Goal: Information Seeking & Learning: Learn about a topic

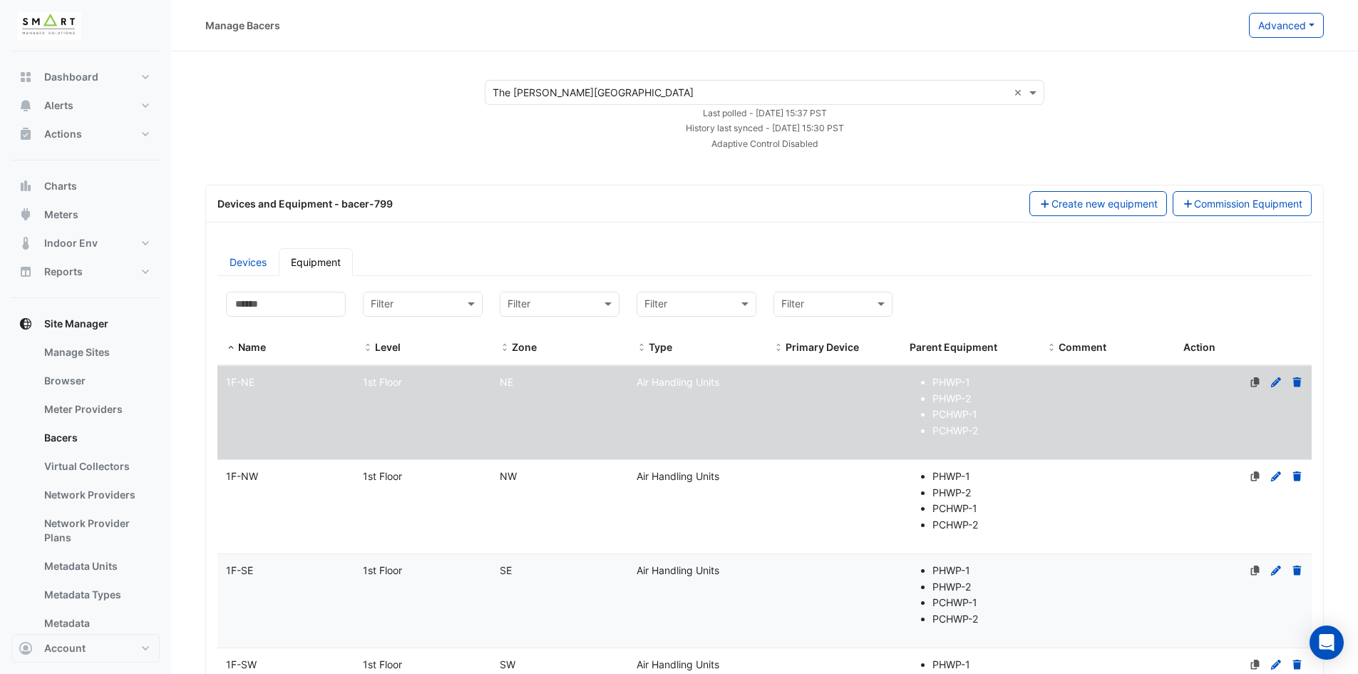
select select "***"
drag, startPoint x: 0, startPoint y: 0, endPoint x: 1212, endPoint y: 545, distance: 1328.5
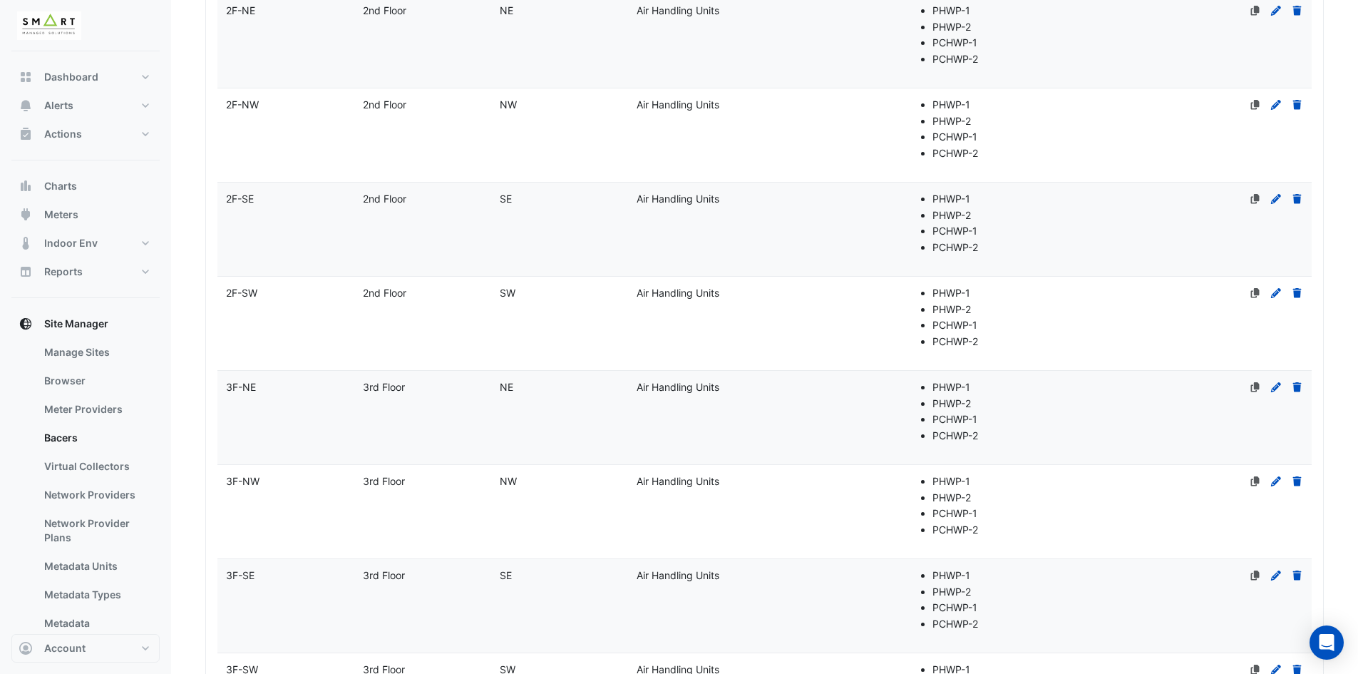
scroll to position [739, 0]
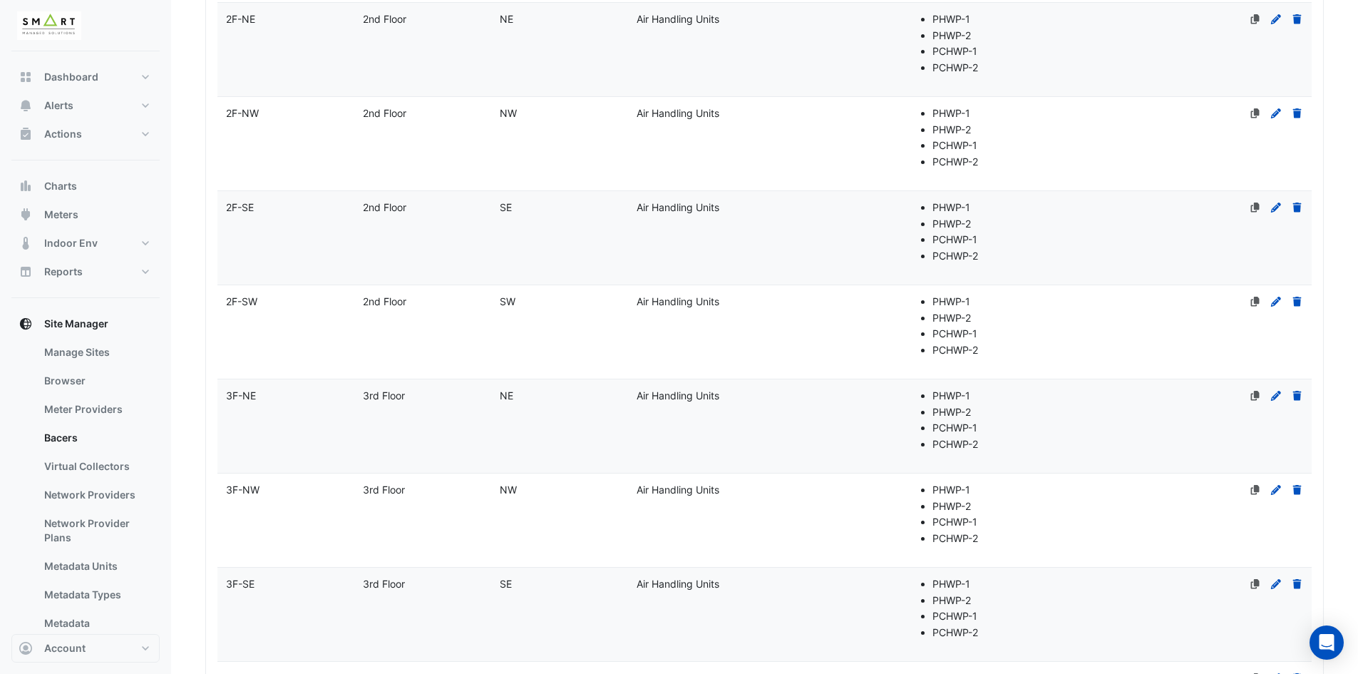
click at [244, 111] on span "2F-NW" at bounding box center [242, 113] width 33 height 12
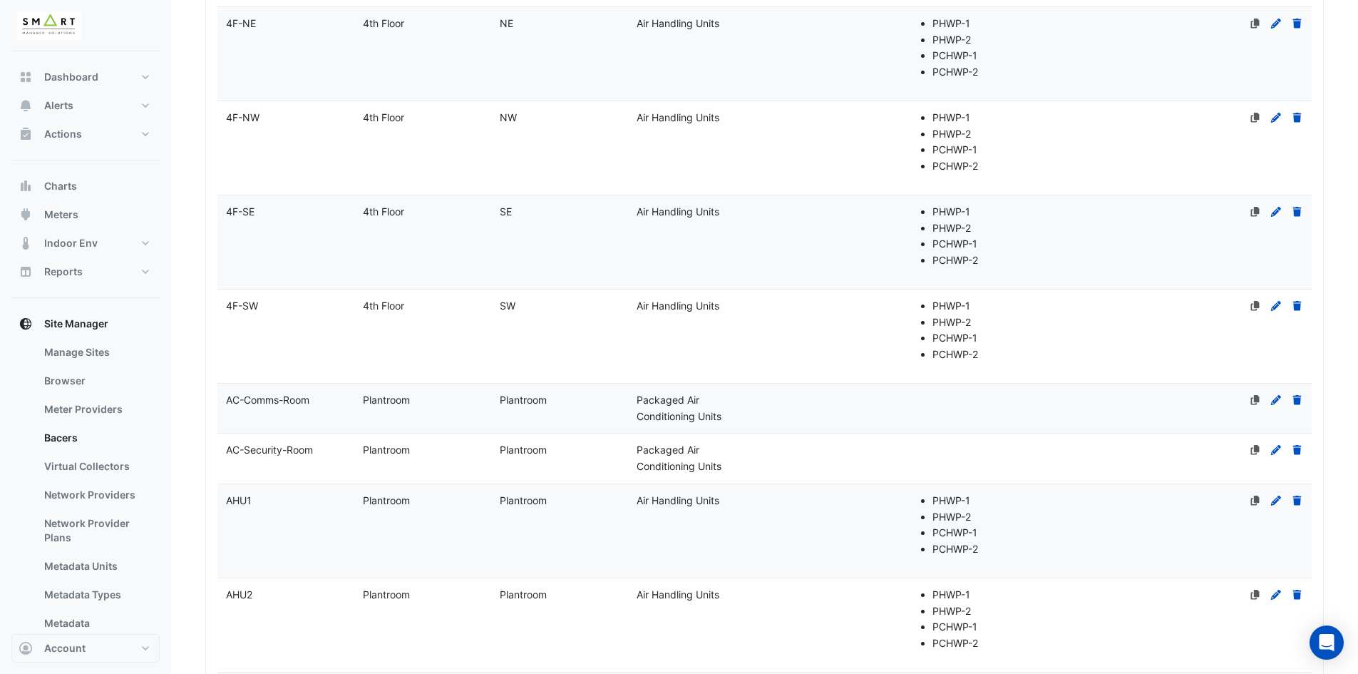
select select "***"
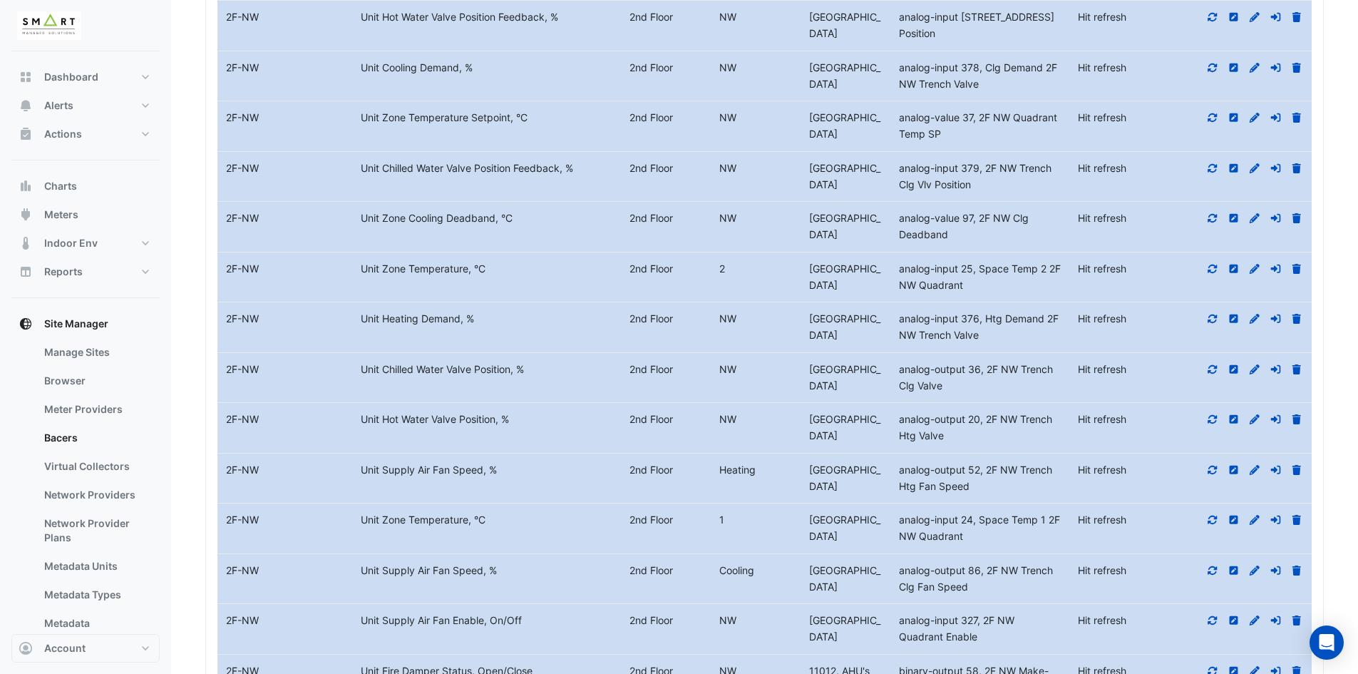
scroll to position [4895, 0]
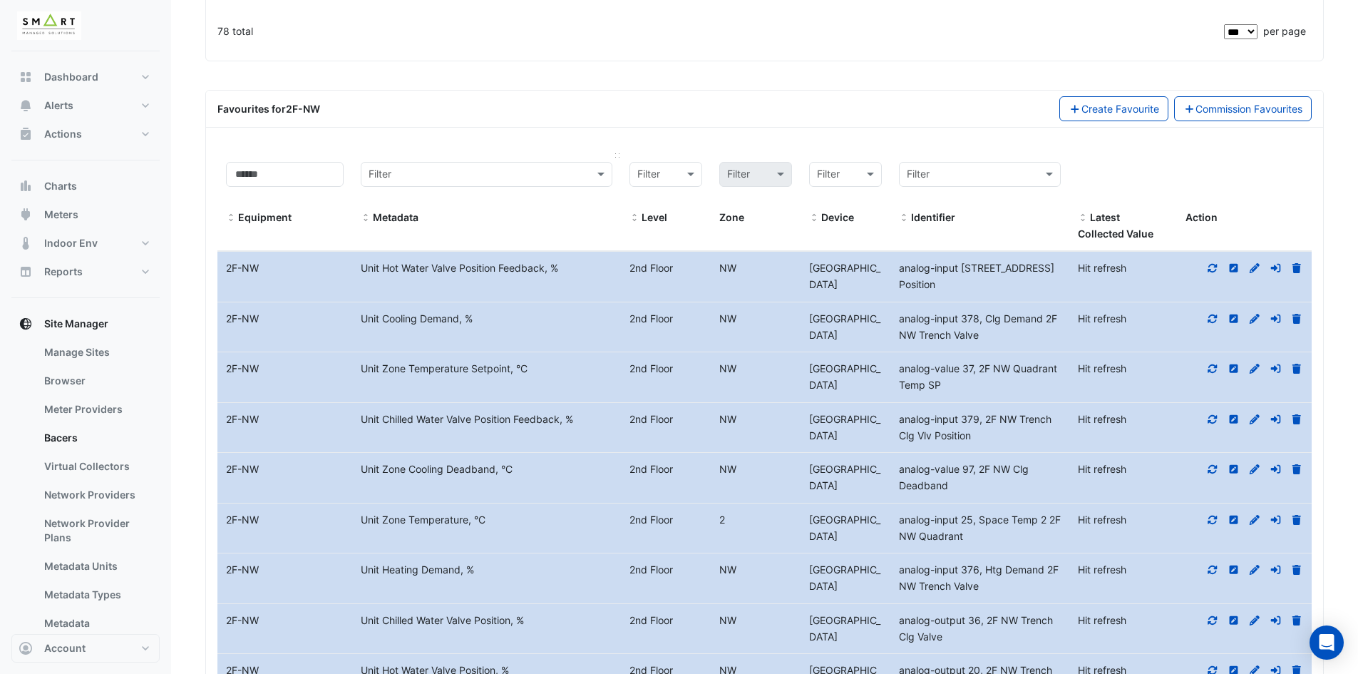
click at [363, 212] on span at bounding box center [366, 217] width 10 height 11
click at [1212, 263] on icon at bounding box center [1212, 268] width 13 height 10
click at [1215, 314] on icon at bounding box center [1212, 319] width 13 height 10
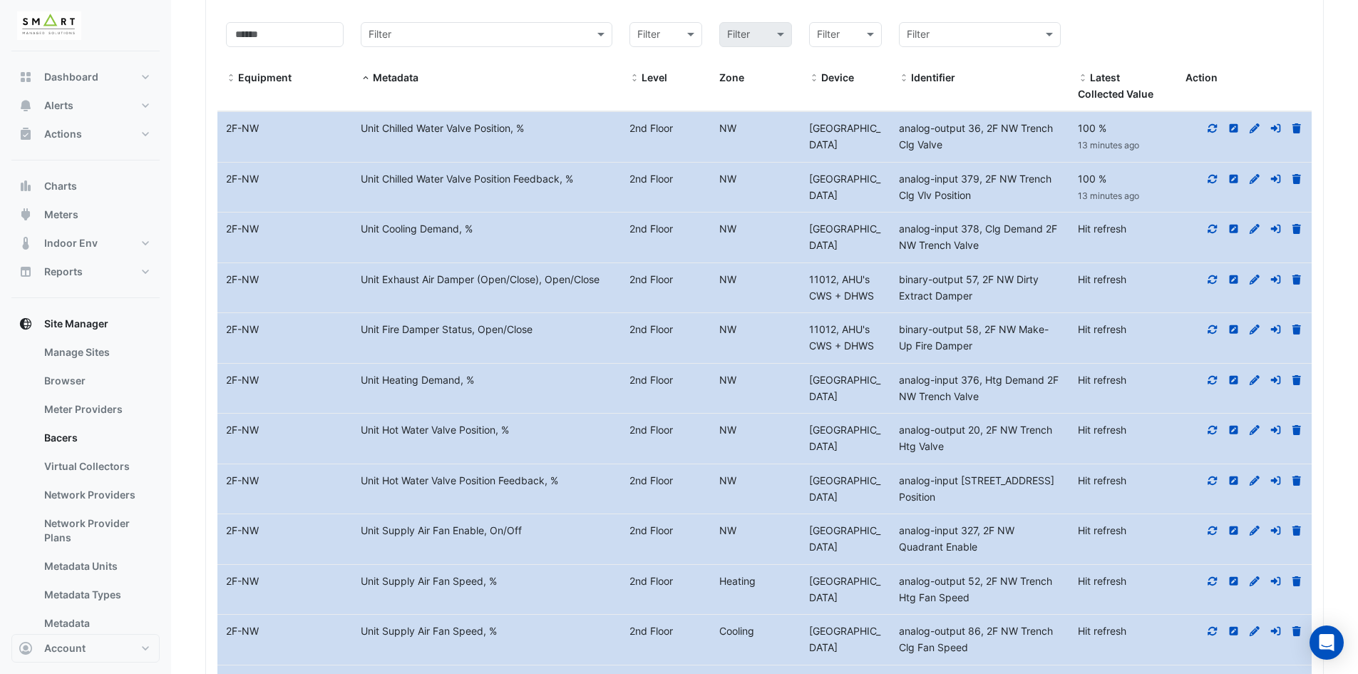
scroll to position [5037, 0]
click at [1212, 221] on icon at bounding box center [1212, 226] width 13 height 10
click at [1211, 272] on icon at bounding box center [1212, 277] width 13 height 10
click at [1214, 322] on icon at bounding box center [1212, 326] width 9 height 9
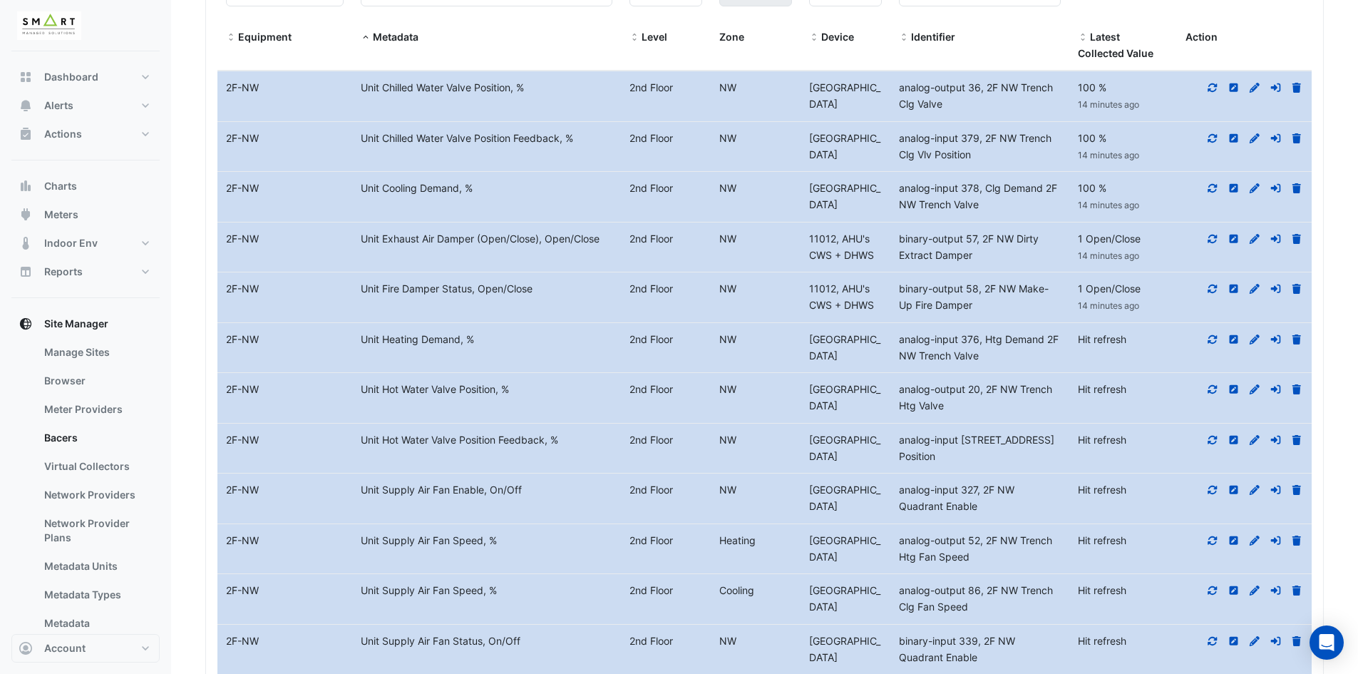
scroll to position [5109, 0]
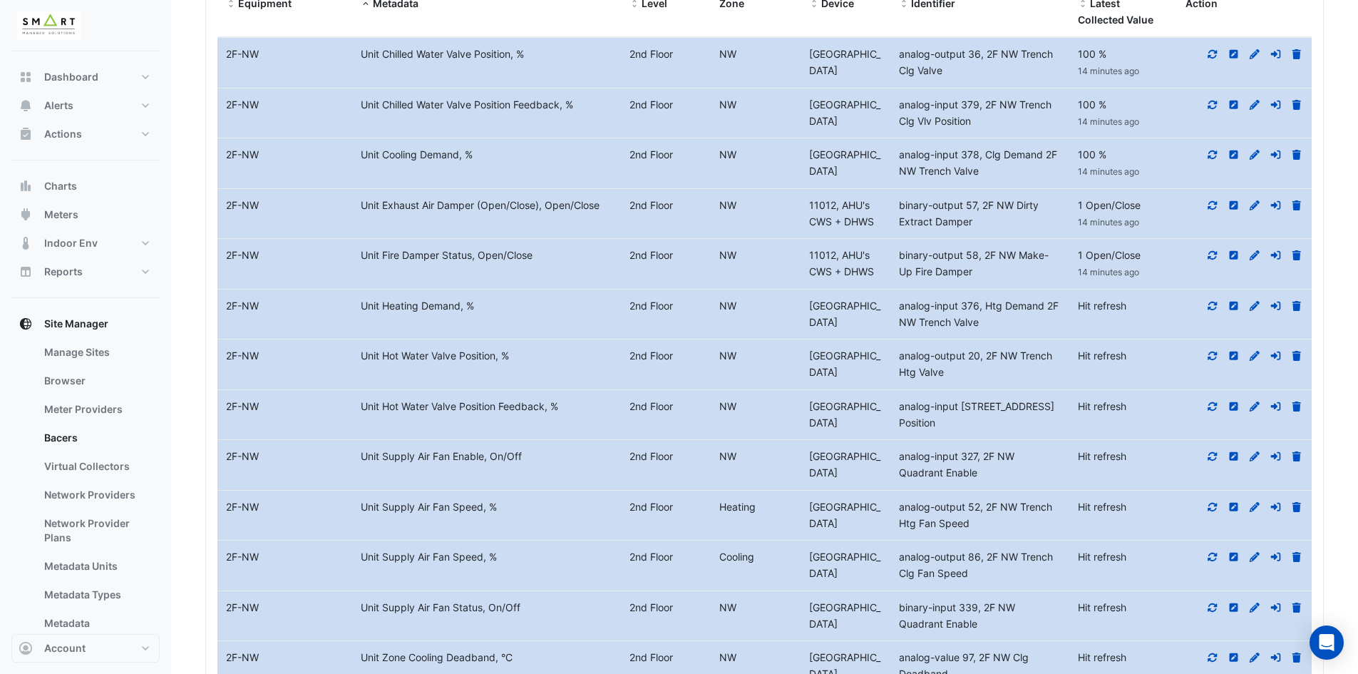
click at [1207, 301] on icon at bounding box center [1212, 306] width 13 height 10
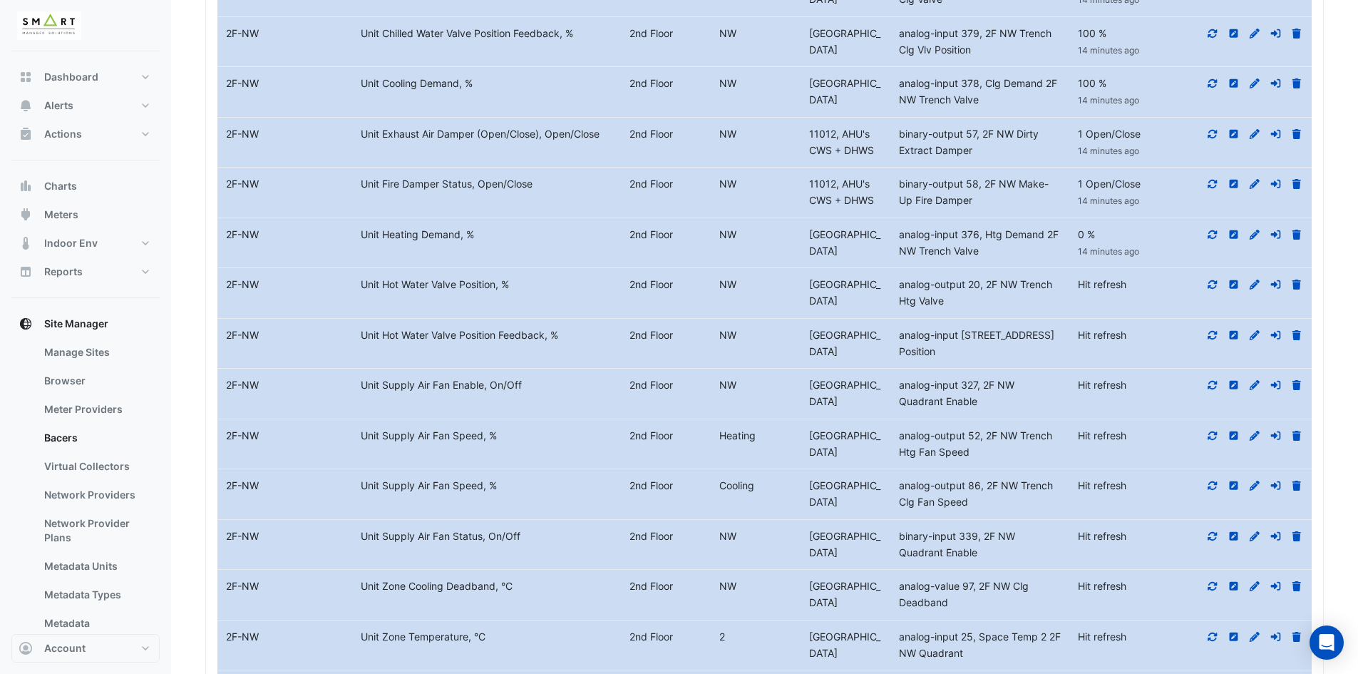
click at [1214, 279] on icon at bounding box center [1212, 284] width 13 height 10
click at [1215, 330] on icon at bounding box center [1212, 335] width 13 height 10
click at [1215, 380] on icon at bounding box center [1212, 385] width 13 height 10
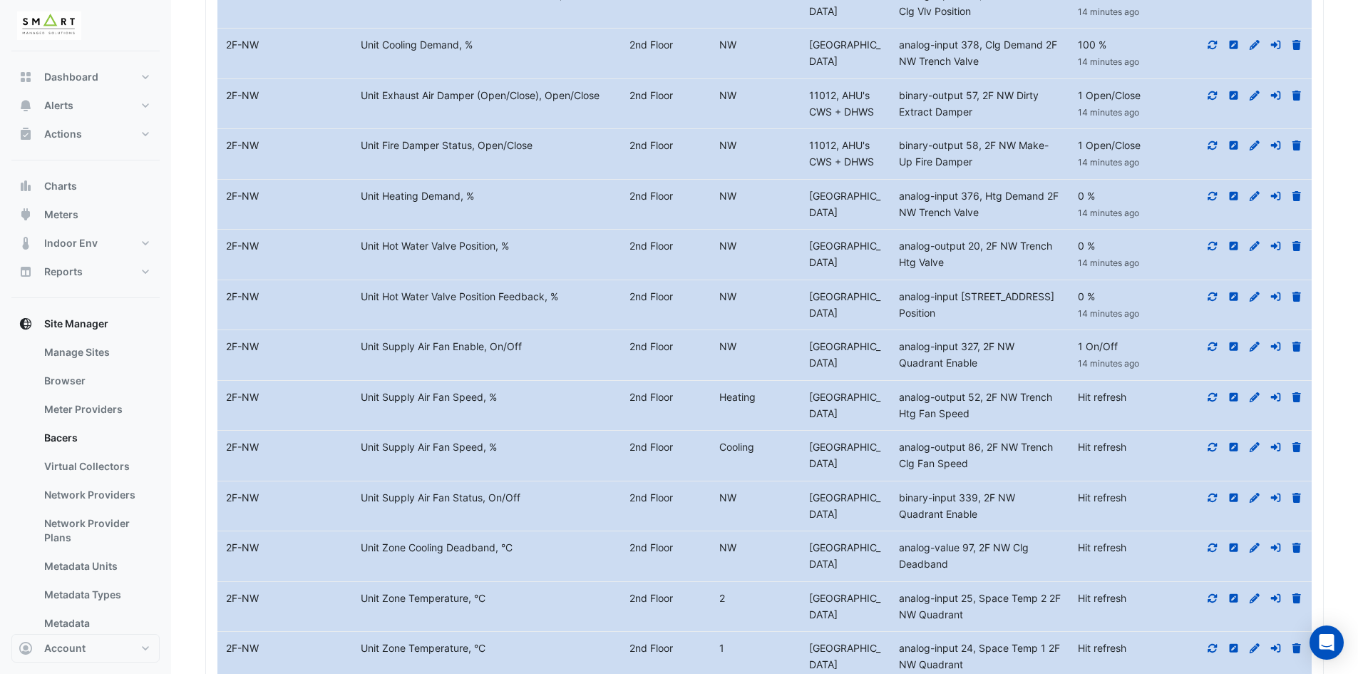
scroll to position [5251, 0]
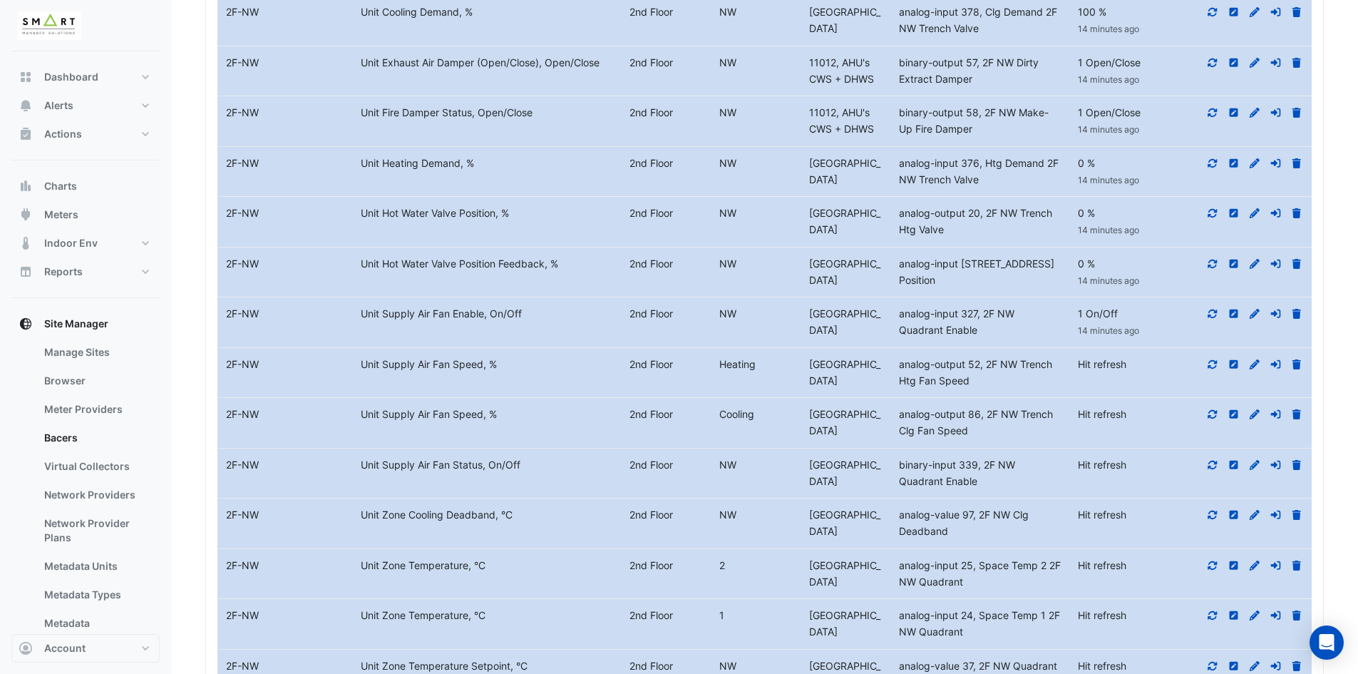
click at [1210, 359] on icon at bounding box center [1212, 364] width 13 height 10
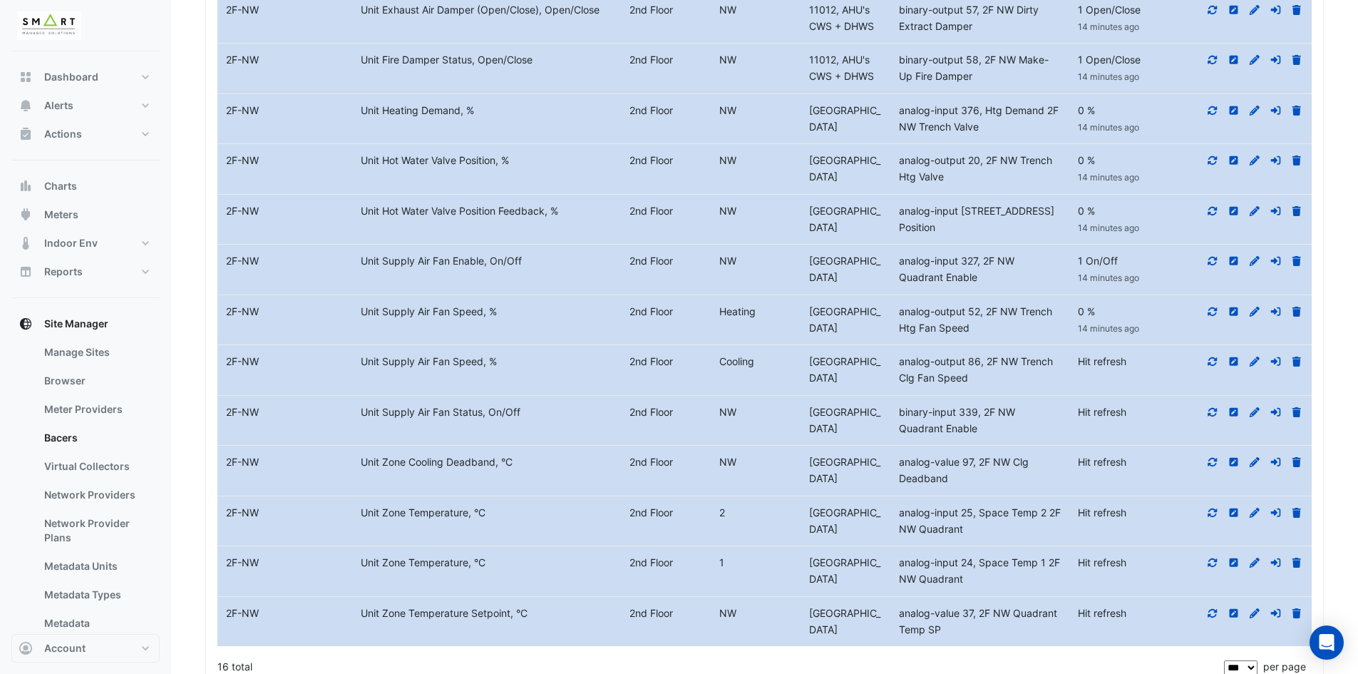
scroll to position [5322, 0]
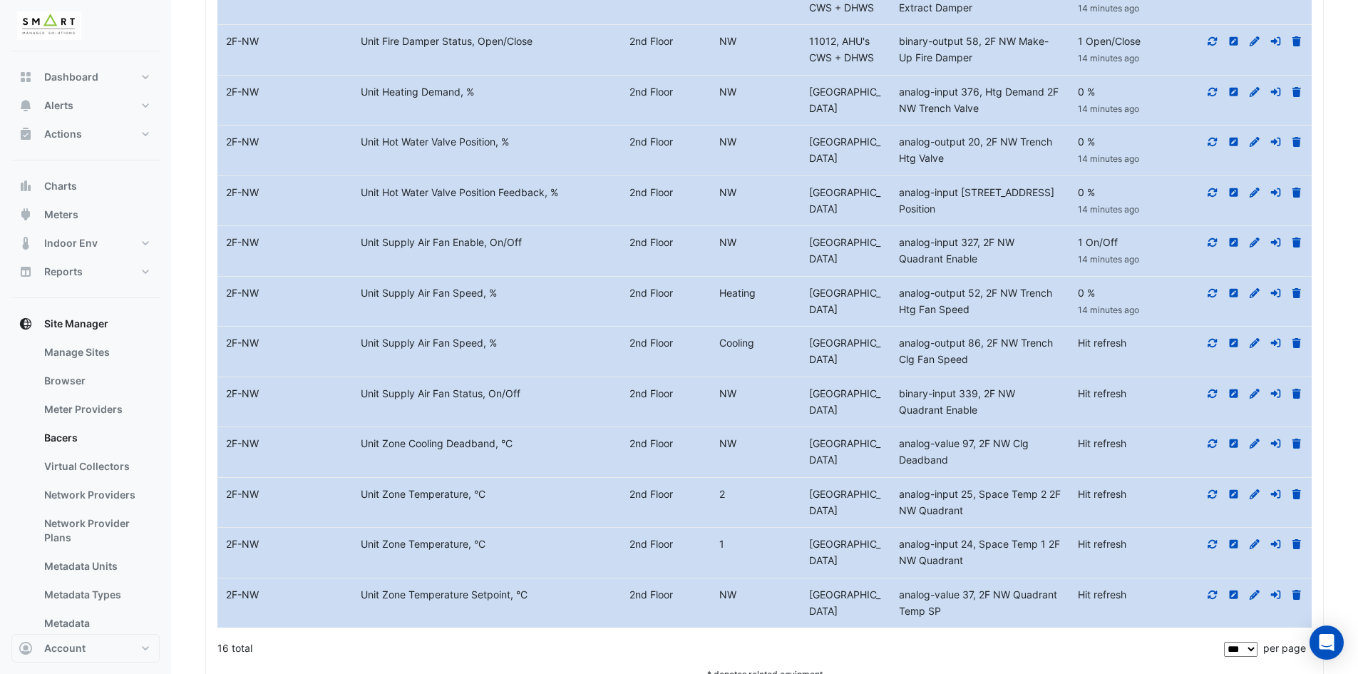
click at [1210, 339] on icon at bounding box center [1212, 343] width 9 height 9
click at [1212, 388] on icon at bounding box center [1212, 393] width 13 height 10
click at [1210, 438] on icon at bounding box center [1212, 443] width 13 height 10
click at [1217, 489] on icon at bounding box center [1212, 493] width 9 height 9
click at [1212, 539] on icon at bounding box center [1212, 544] width 13 height 10
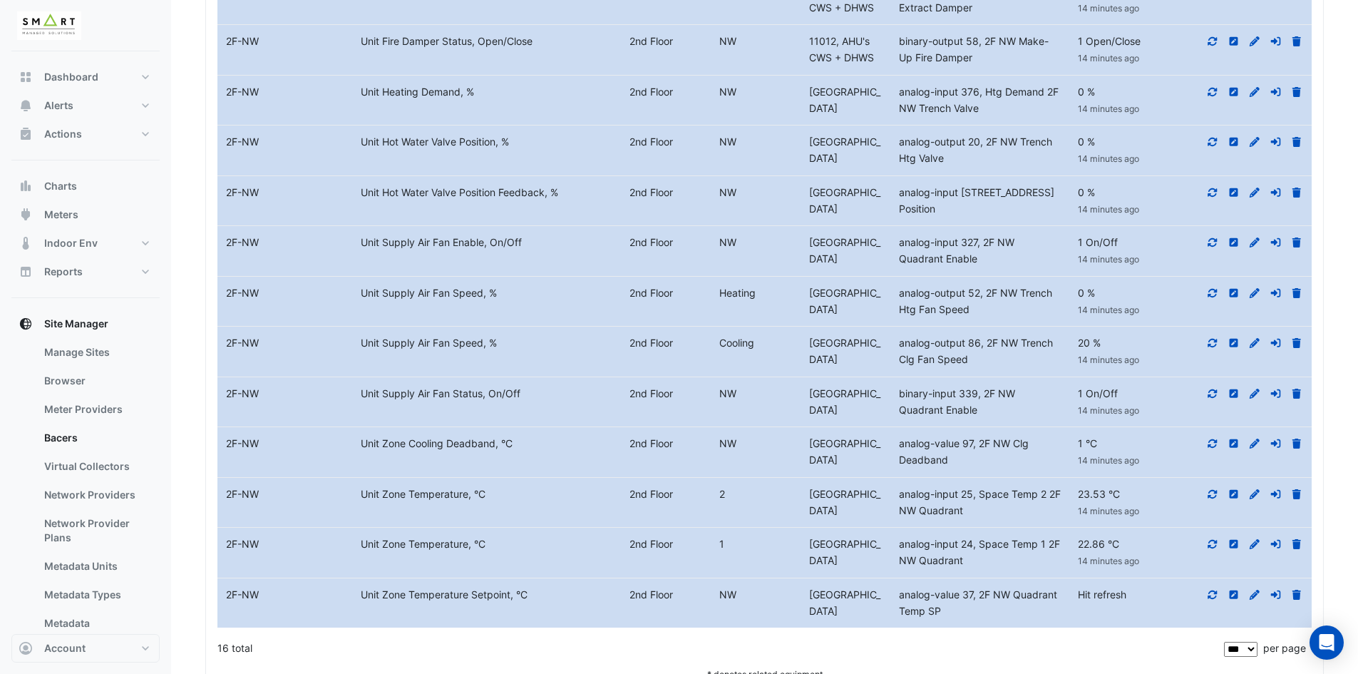
click at [1212, 589] on icon at bounding box center [1212, 594] width 13 height 10
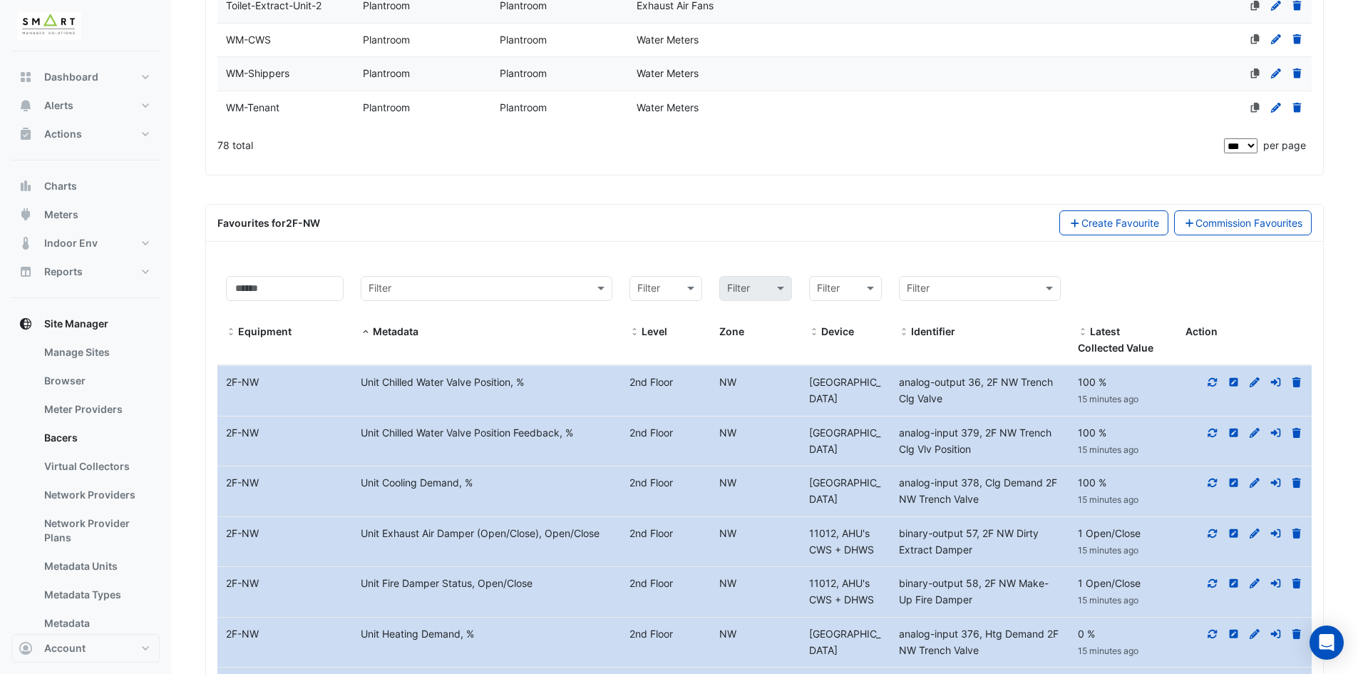
scroll to position [4610, 0]
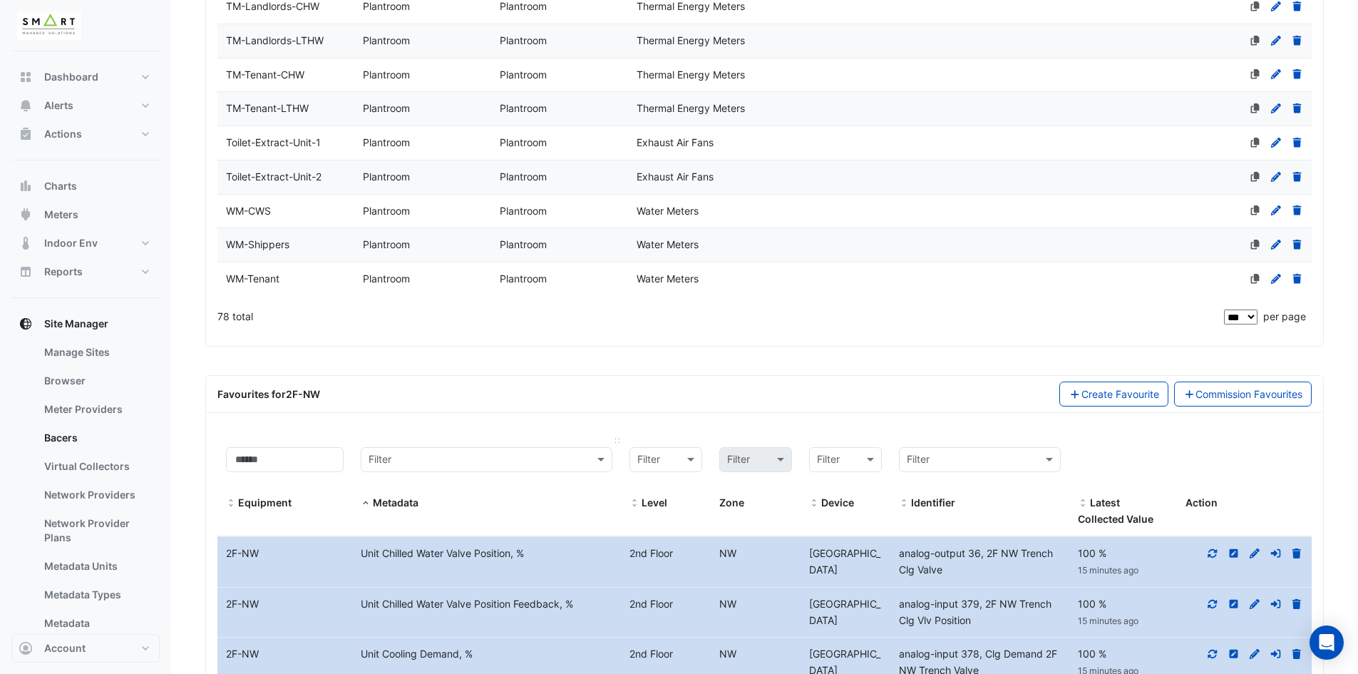
click at [367, 498] on span at bounding box center [366, 503] width 10 height 11
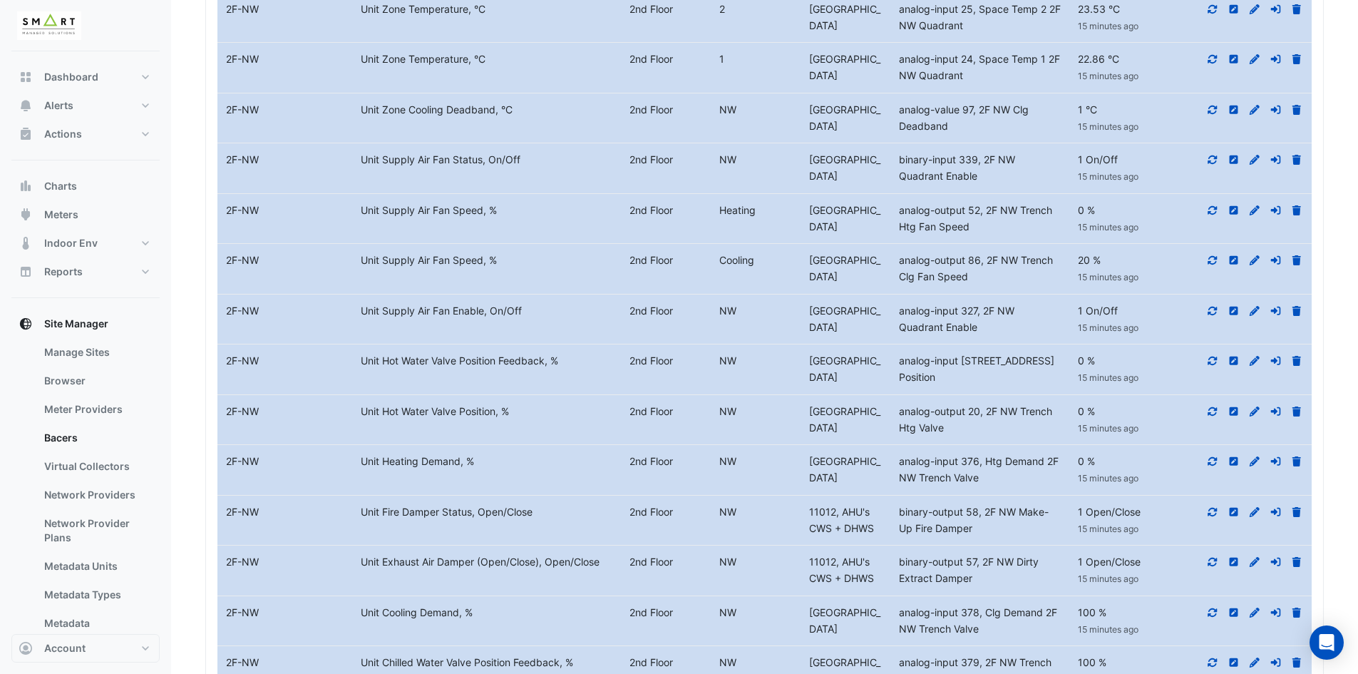
scroll to position [5180, 0]
